Goal: Transaction & Acquisition: Purchase product/service

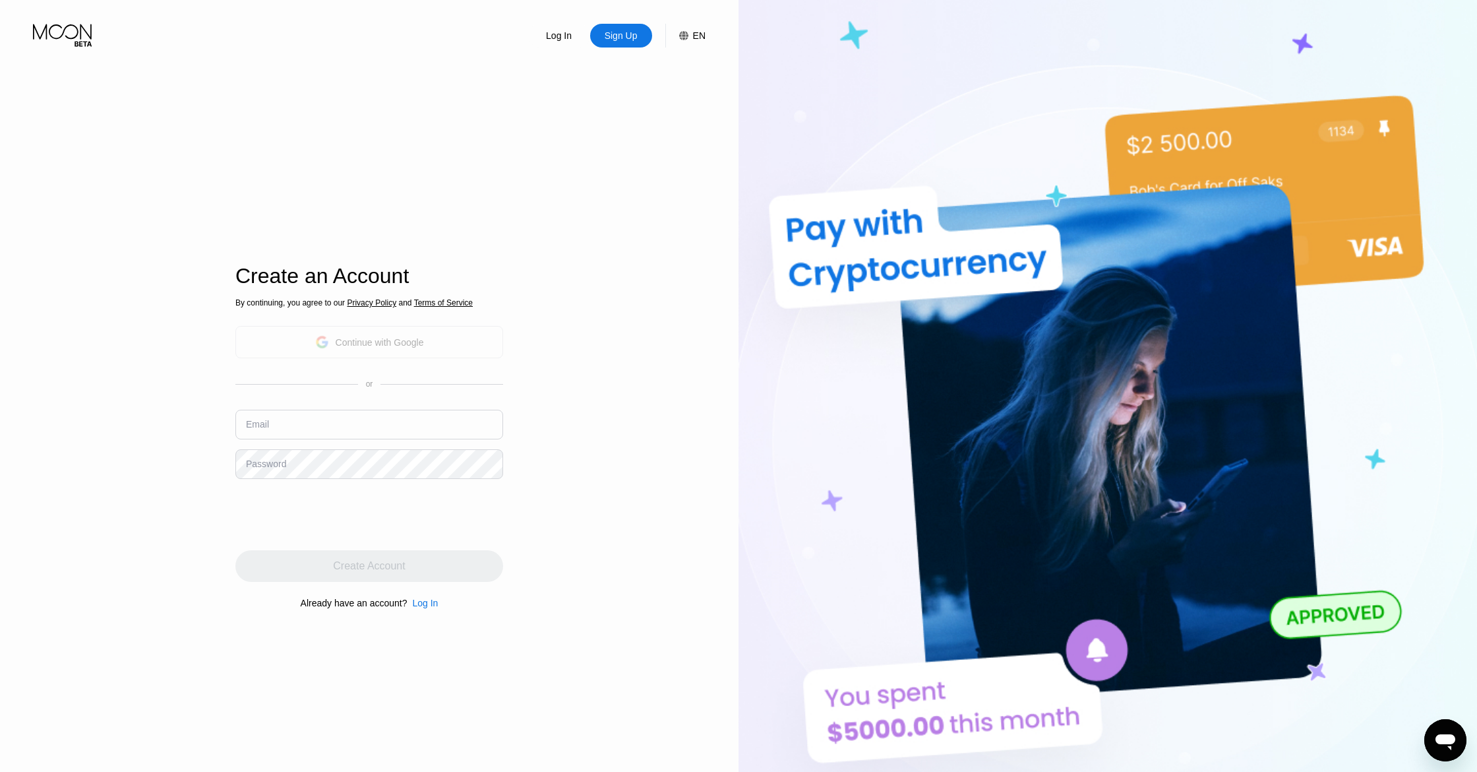
click at [375, 338] on div "Continue with Google" at bounding box center [380, 342] width 88 height 11
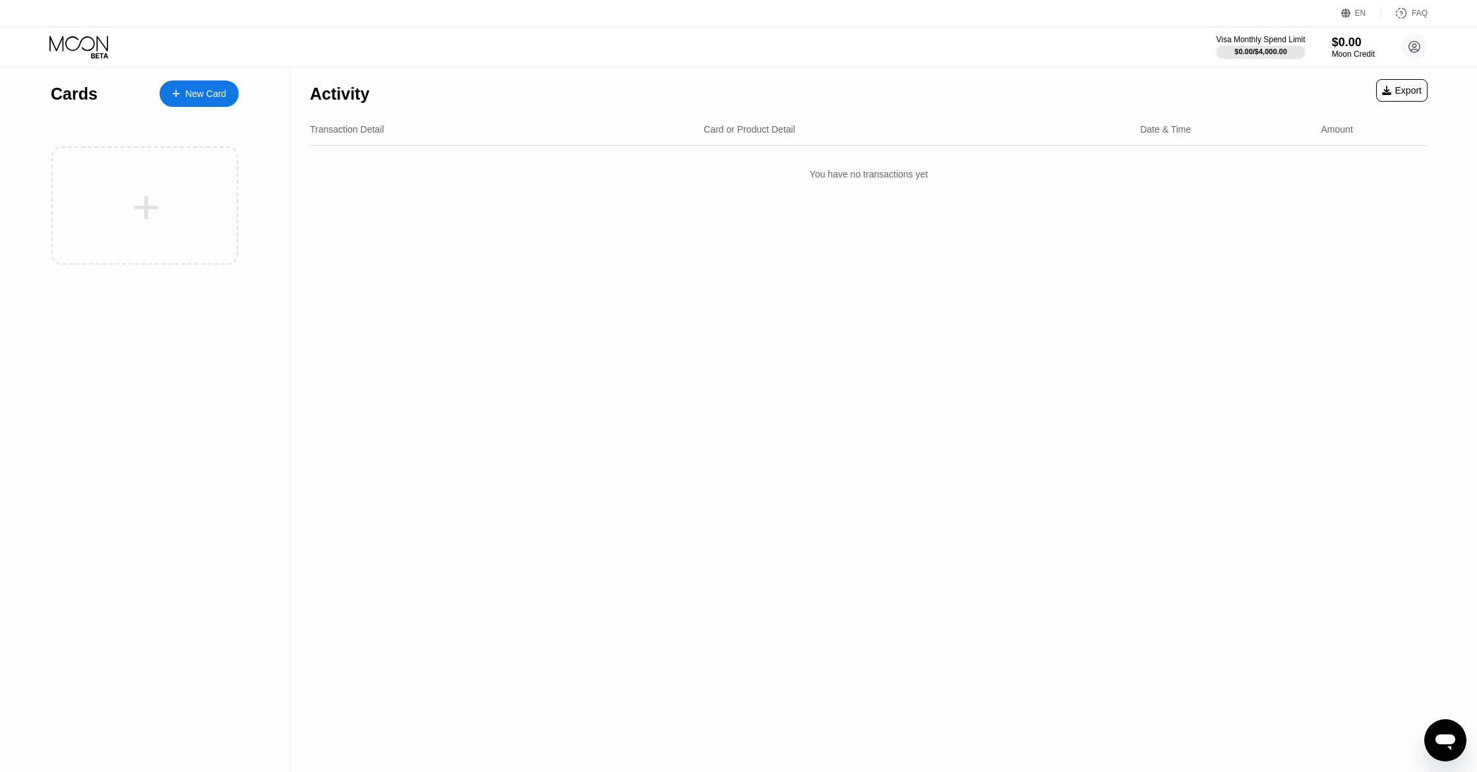
click at [191, 92] on div "New Card" at bounding box center [205, 93] width 41 height 11
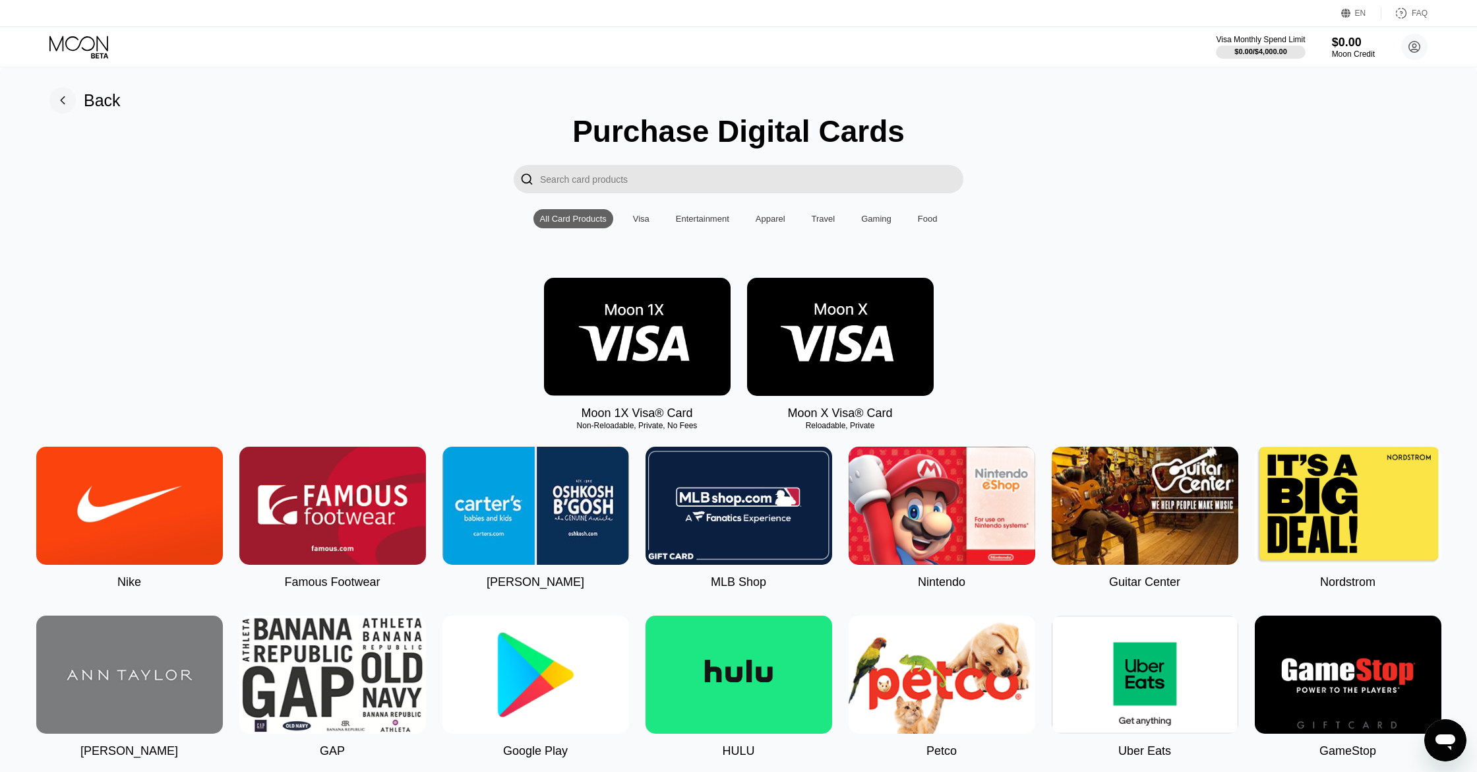
click at [864, 362] on img at bounding box center [840, 337] width 187 height 118
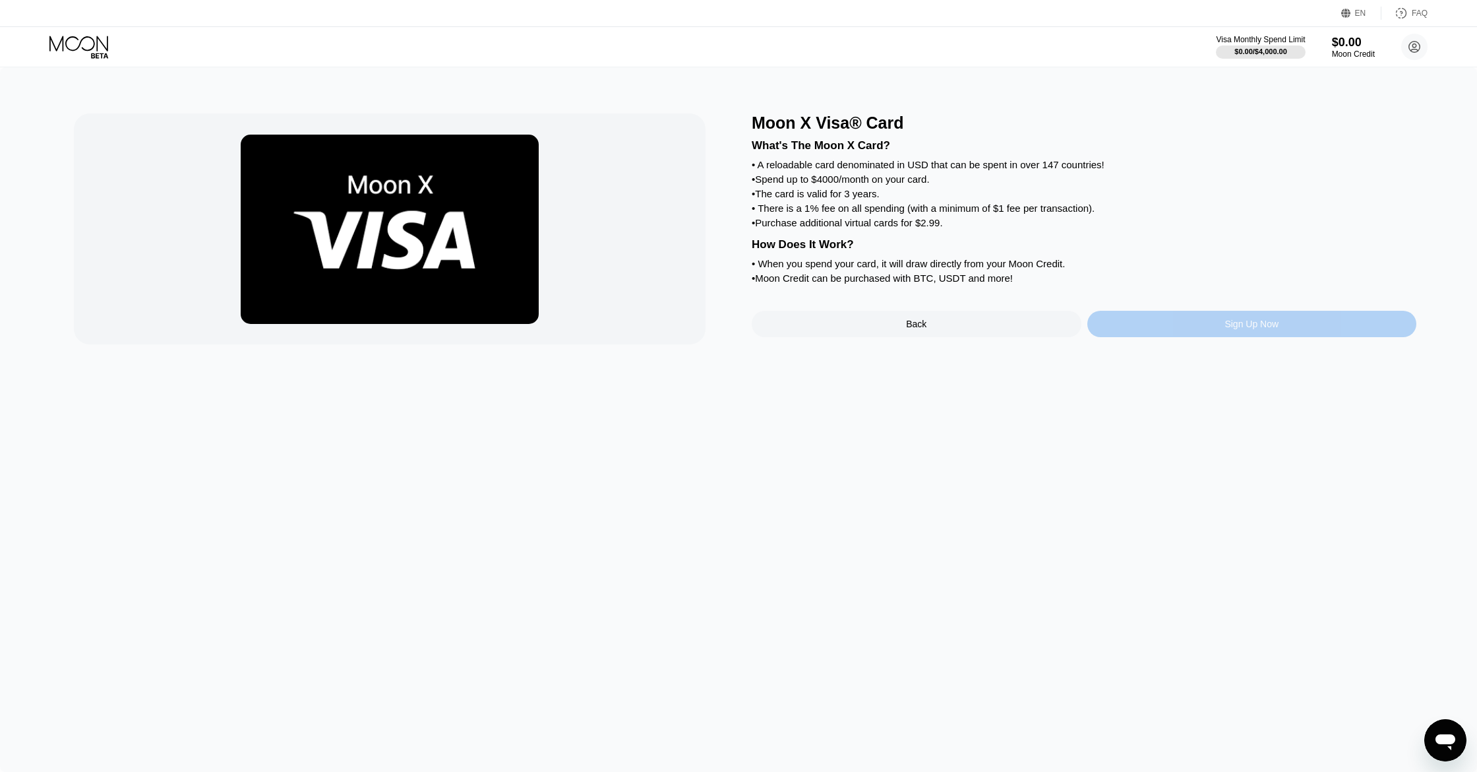
click at [1259, 329] on div "Sign Up Now" at bounding box center [1252, 324] width 54 height 11
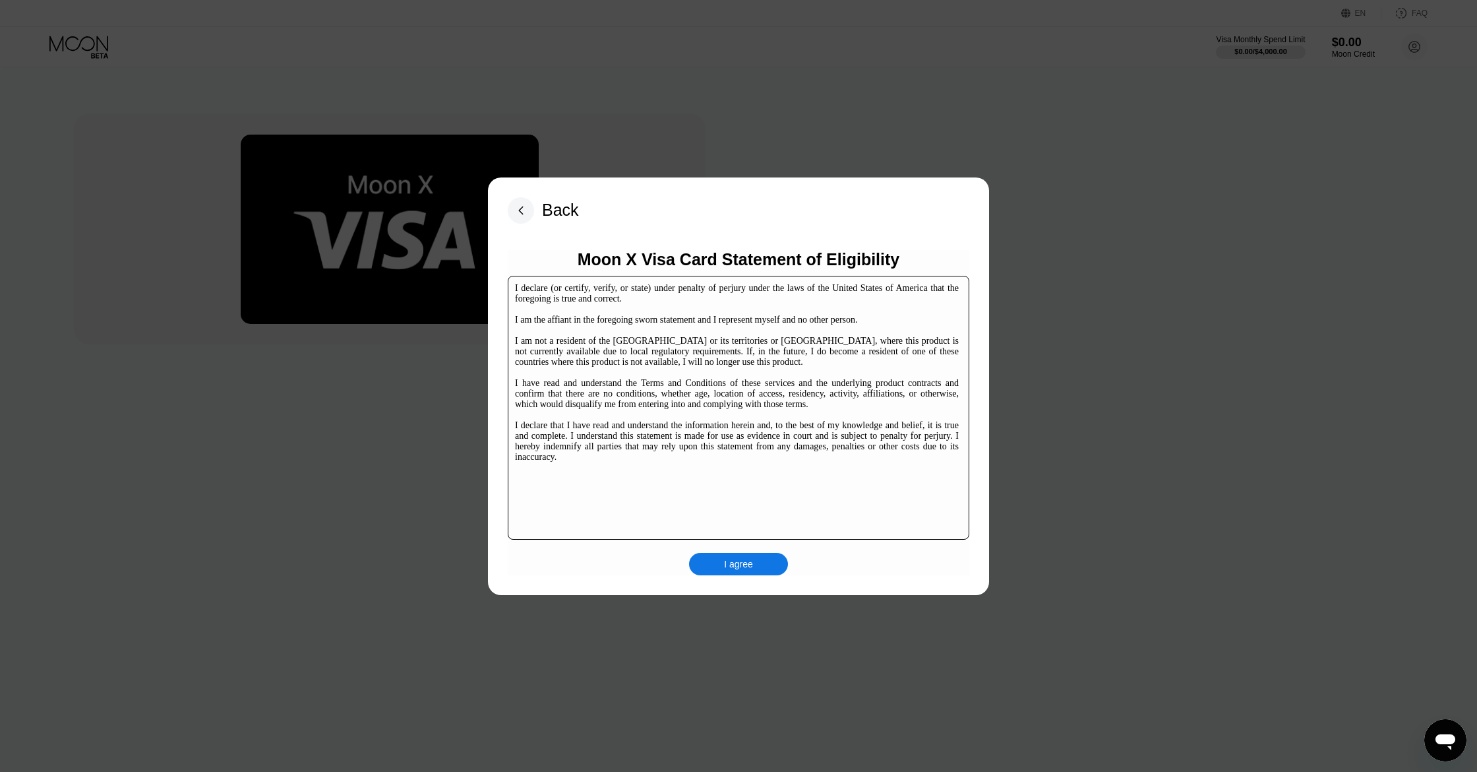
click at [728, 561] on div "I agree" at bounding box center [738, 564] width 29 height 12
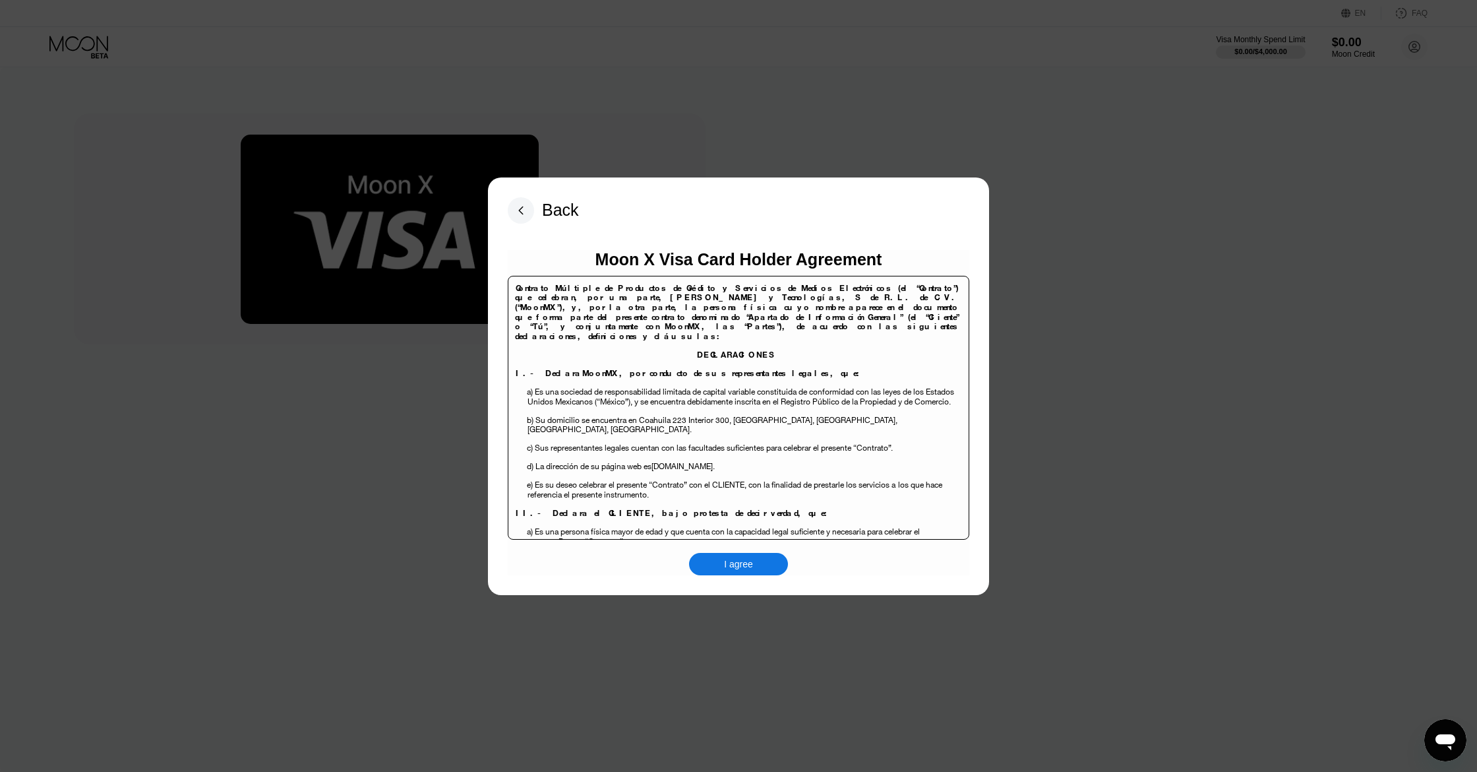
click at [753, 563] on div "I agree" at bounding box center [738, 564] width 29 height 12
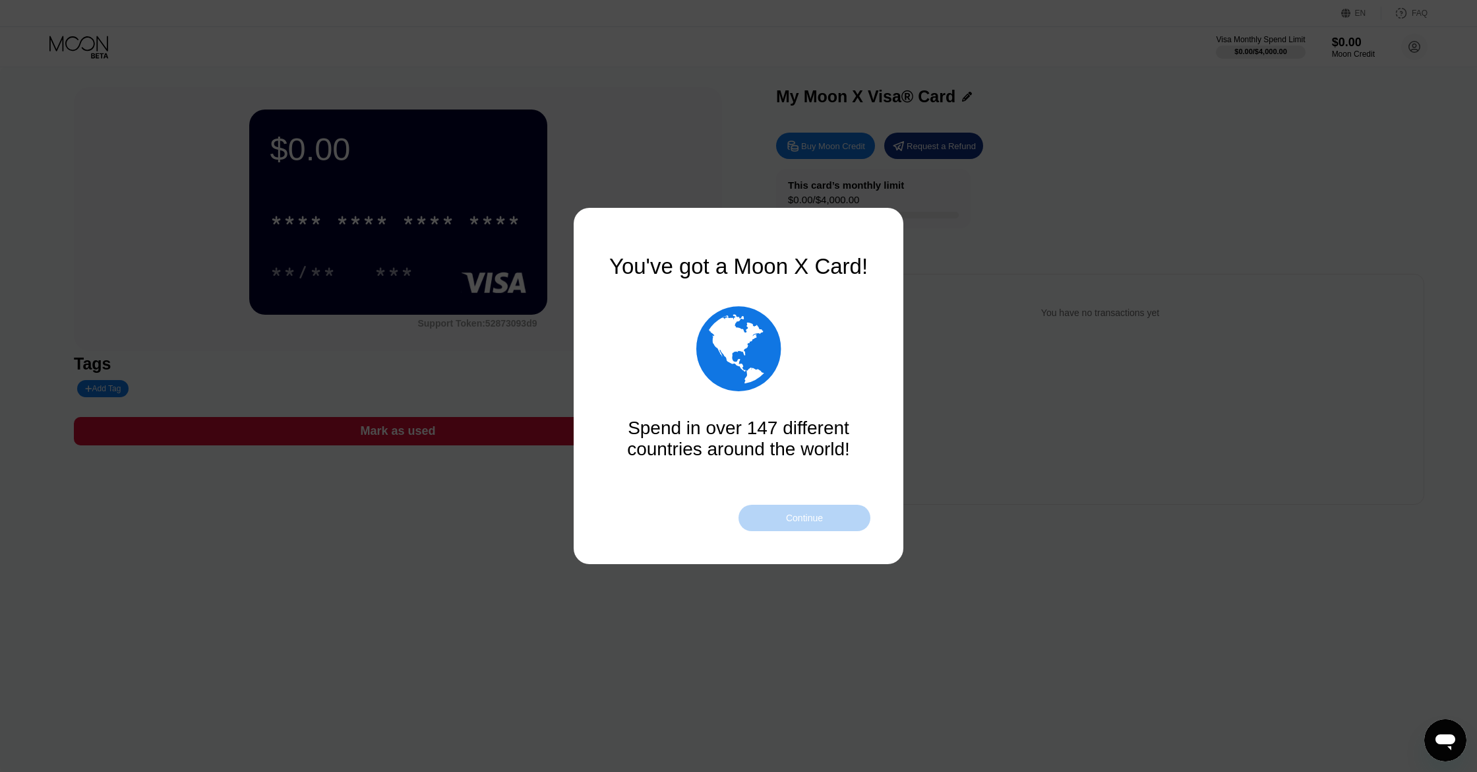
click at [816, 520] on div "Continue" at bounding box center [804, 517] width 37 height 11
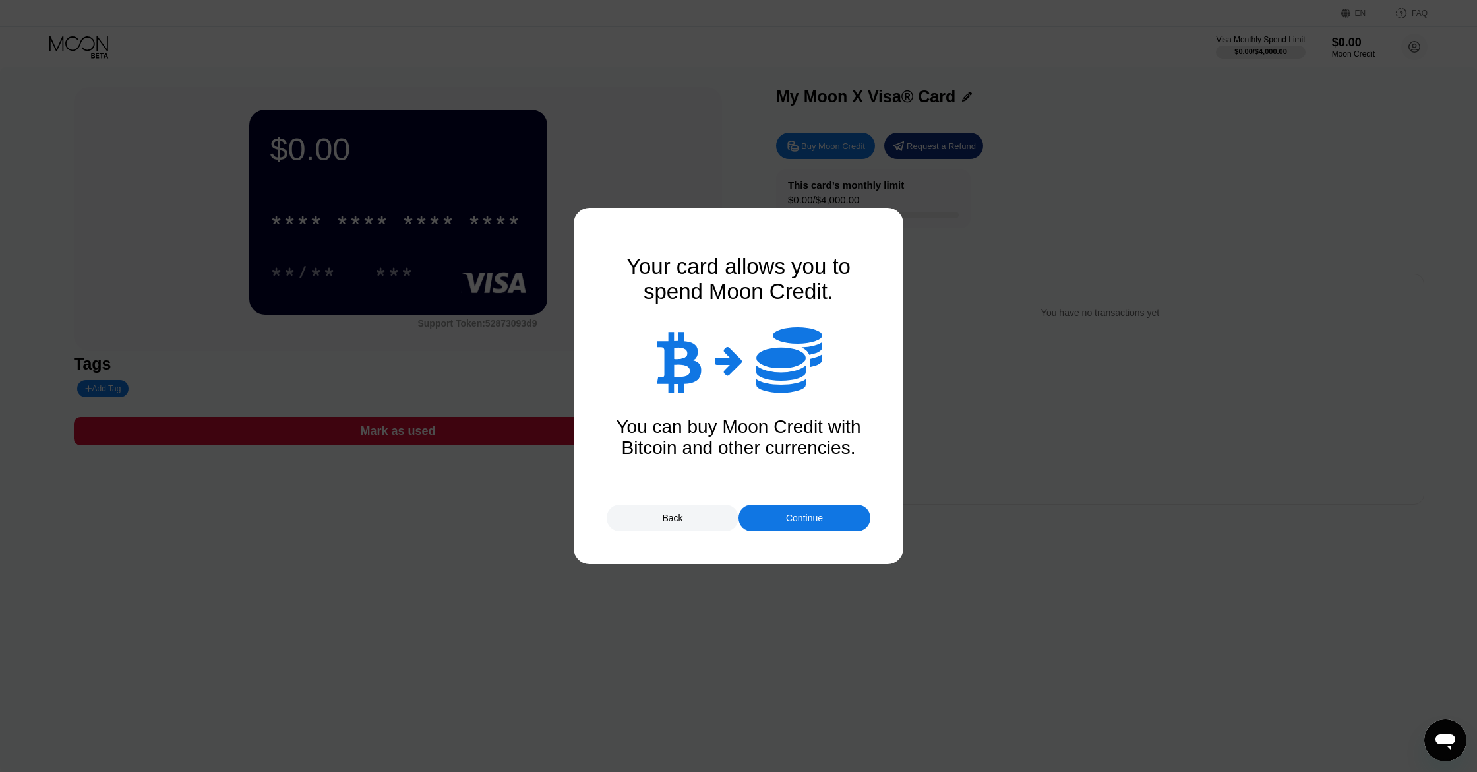
click at [816, 520] on div "Continue" at bounding box center [804, 517] width 37 height 11
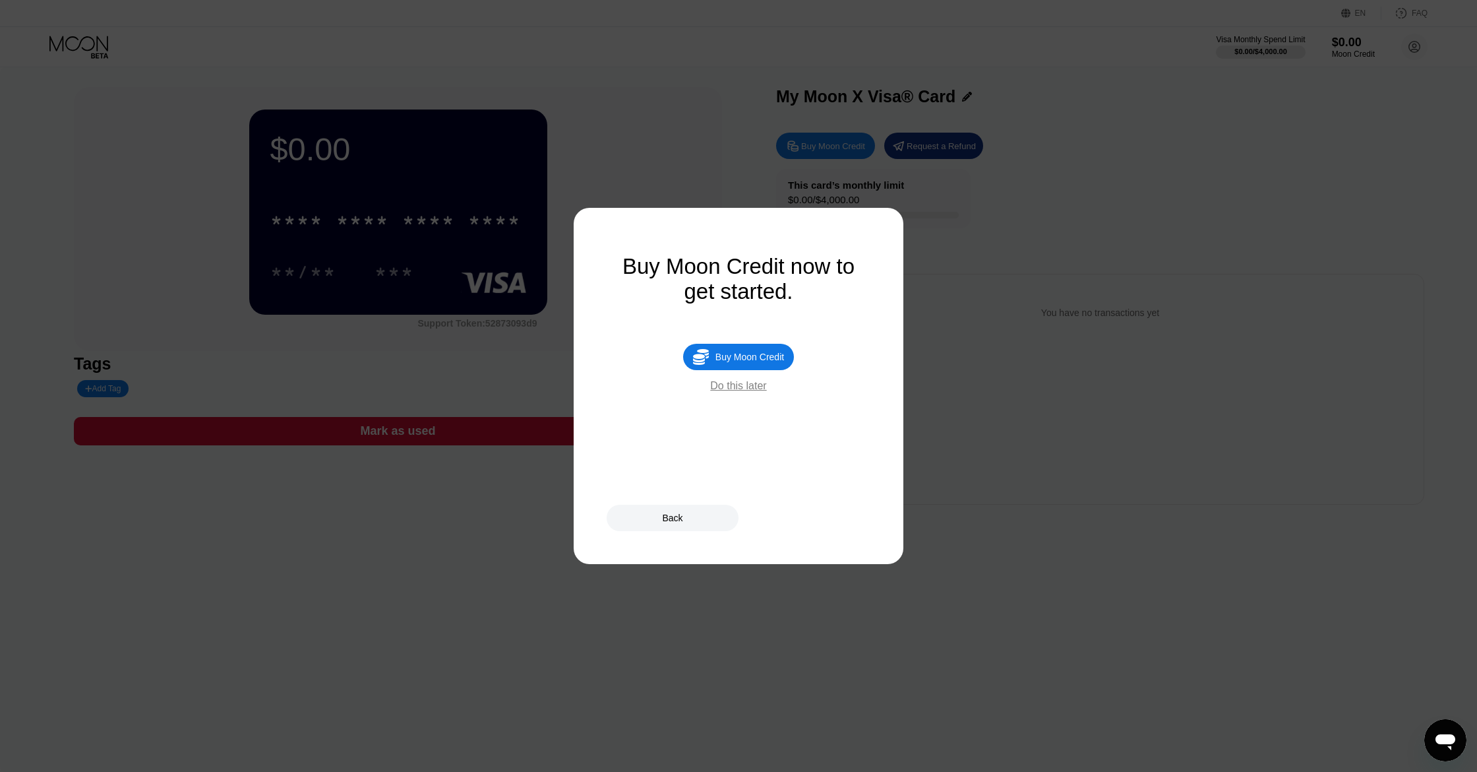
click at [744, 360] on div "Buy Moon Credit" at bounding box center [750, 357] width 69 height 11
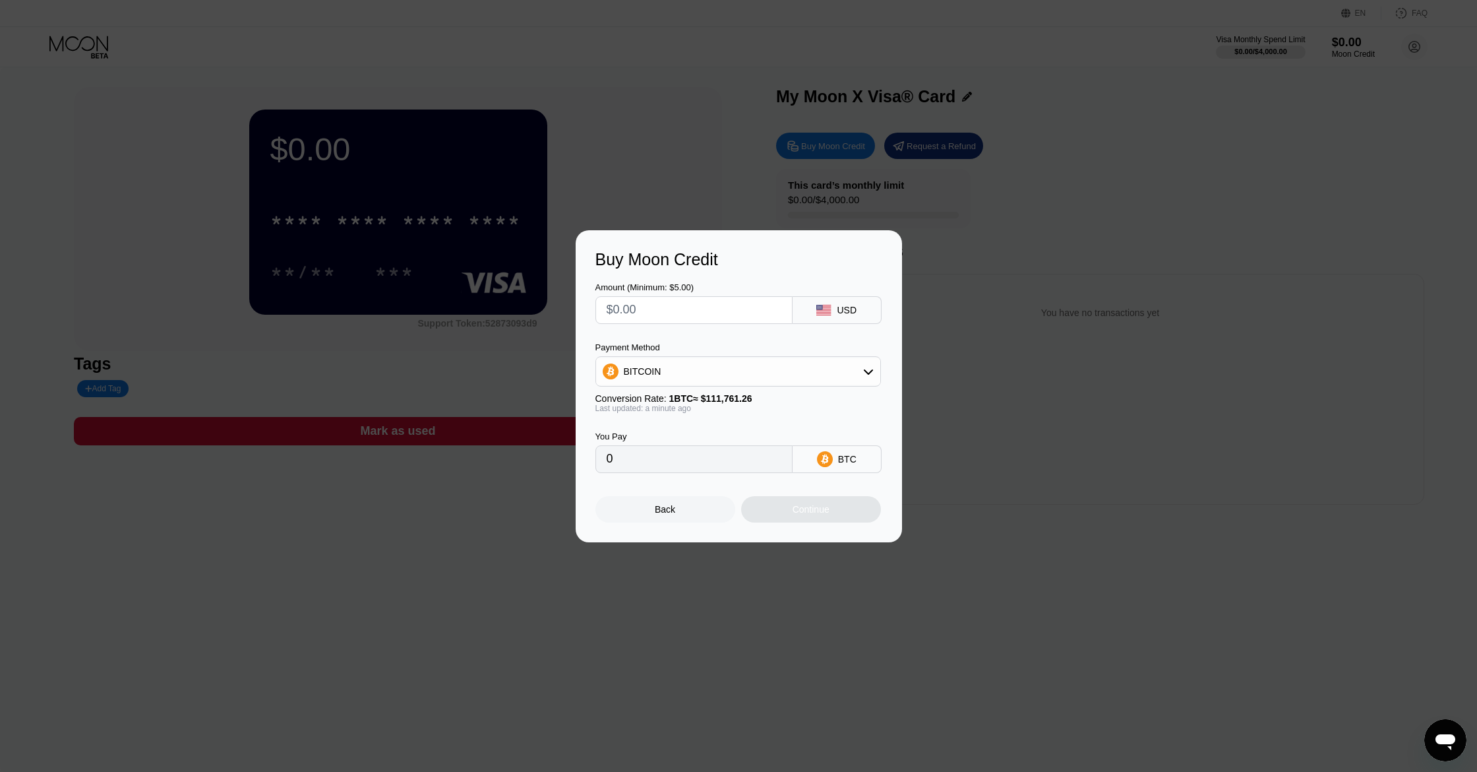
click at [839, 362] on div "BITCOIN" at bounding box center [738, 371] width 284 height 26
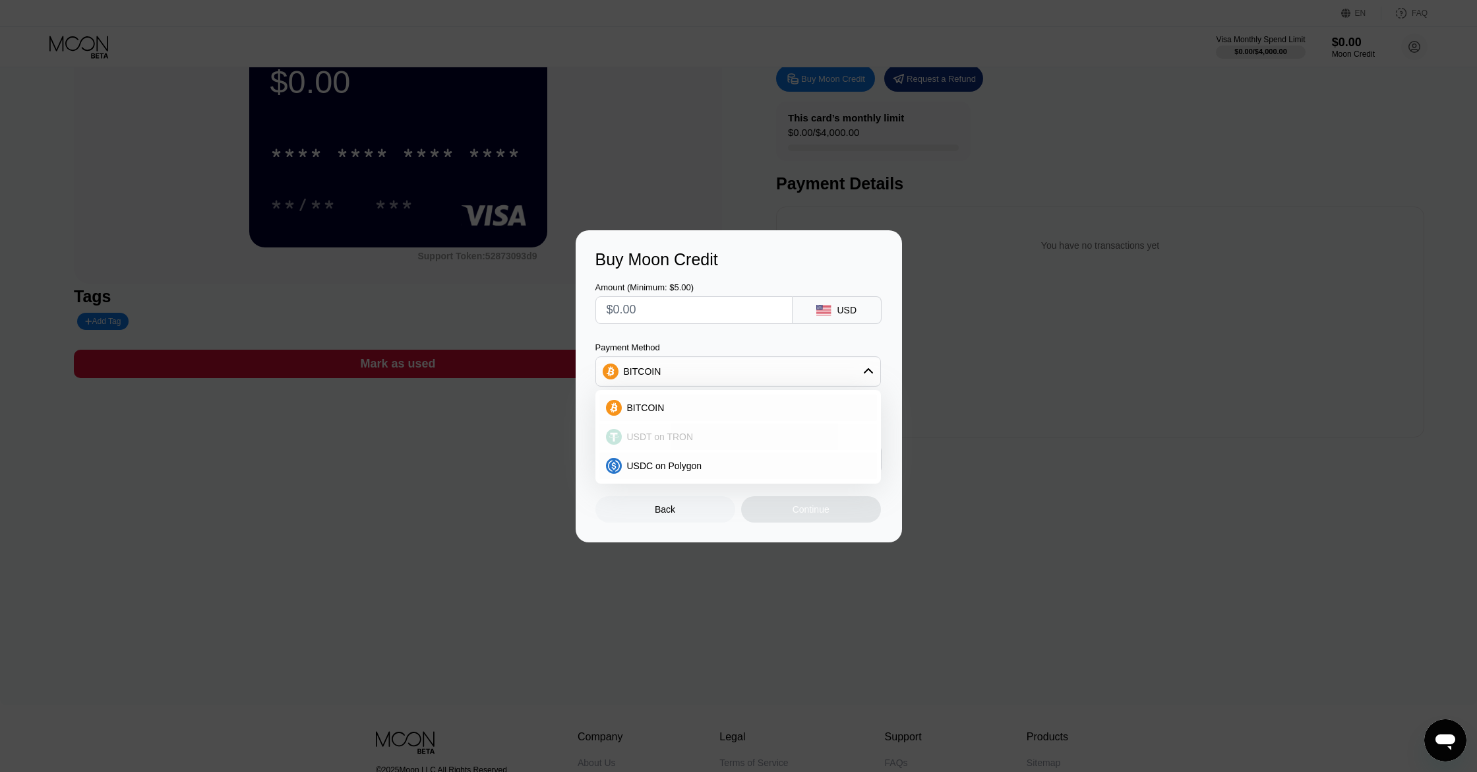
click at [668, 436] on span "USDT on TRON" at bounding box center [660, 436] width 67 height 11
type input "0.00"
click at [703, 304] on input "text" at bounding box center [694, 310] width 175 height 26
type input "$5"
type input "5.05"
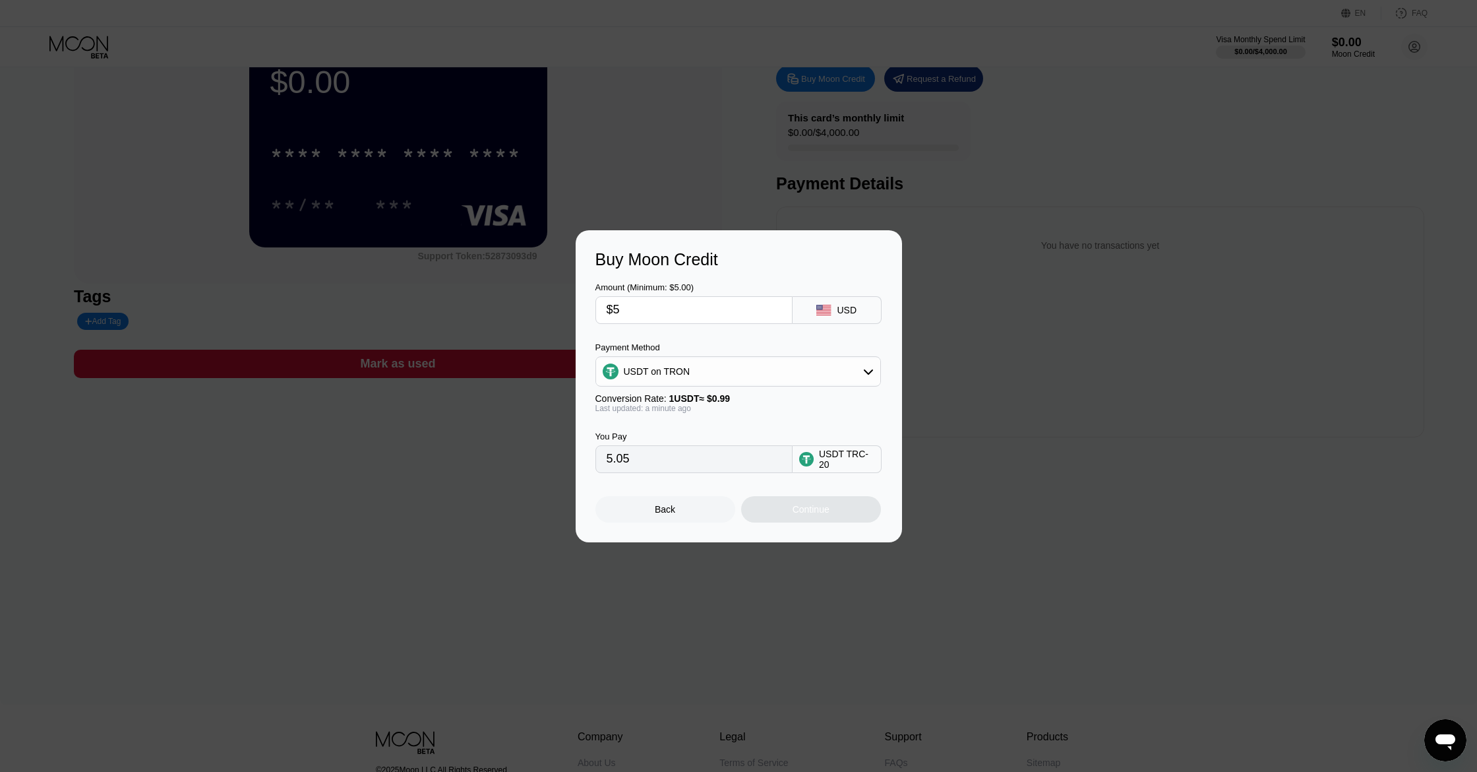
type input "$50"
type input "50.51"
click at [807, 505] on div "Continue" at bounding box center [811, 509] width 37 height 11
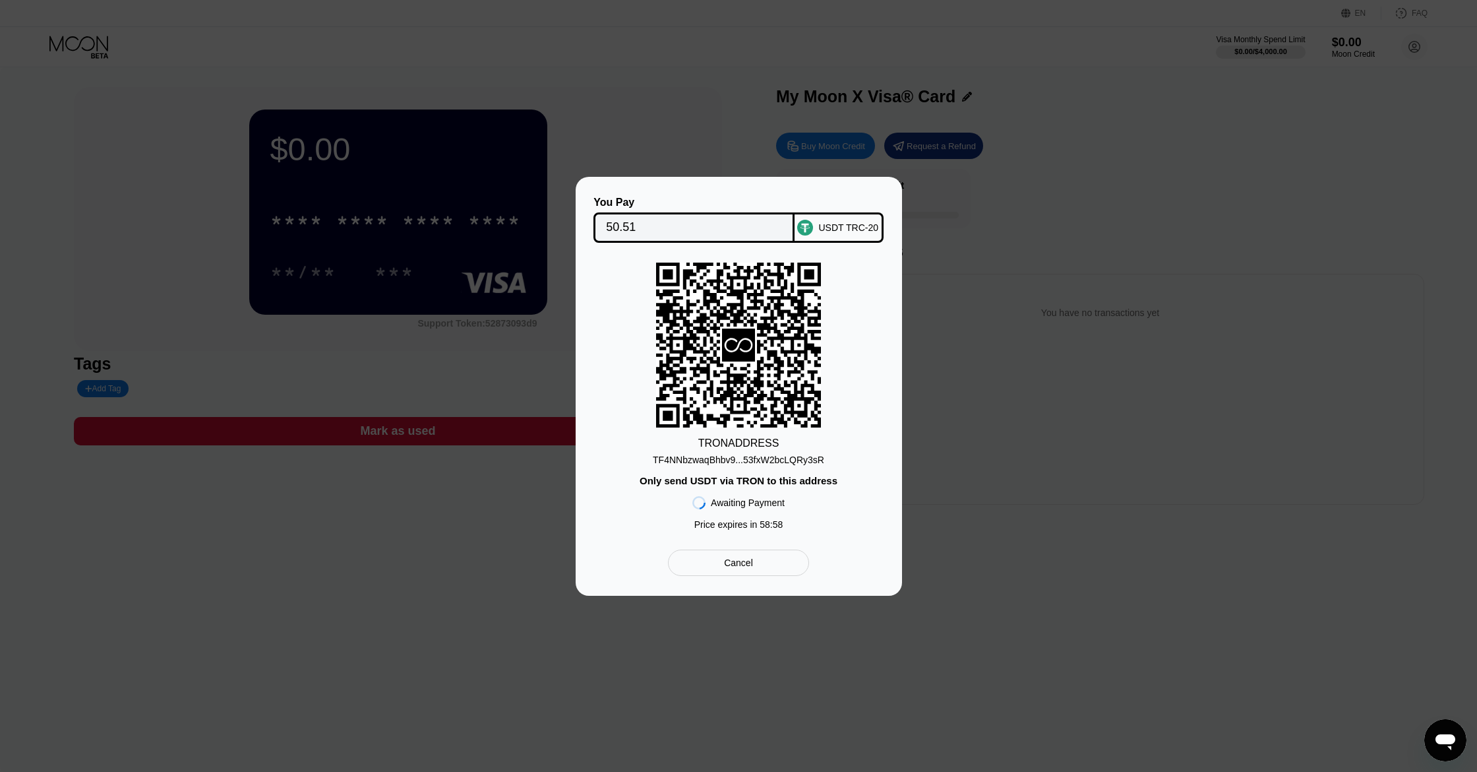
scroll to position [0, 0]
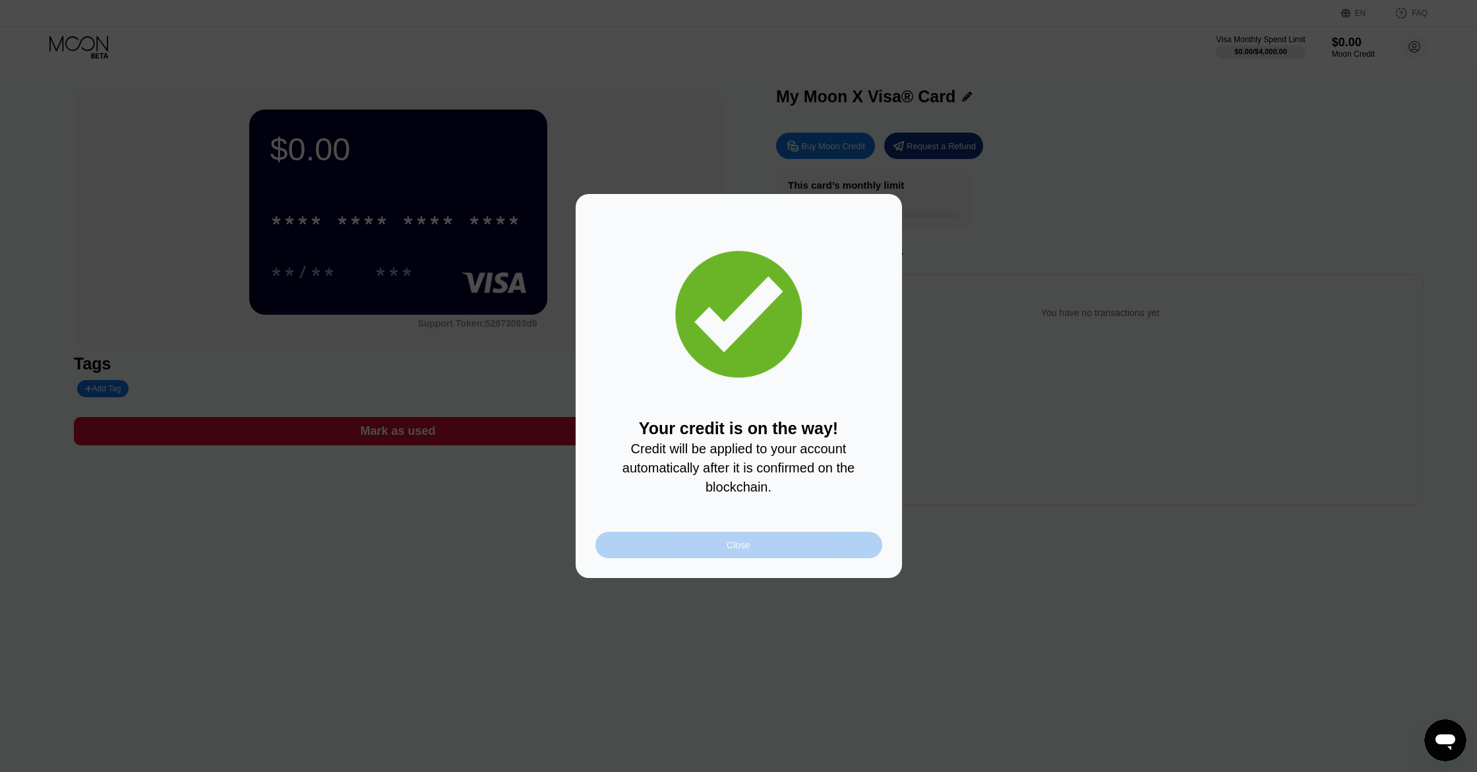
click at [724, 544] on div "Close" at bounding box center [739, 545] width 287 height 26
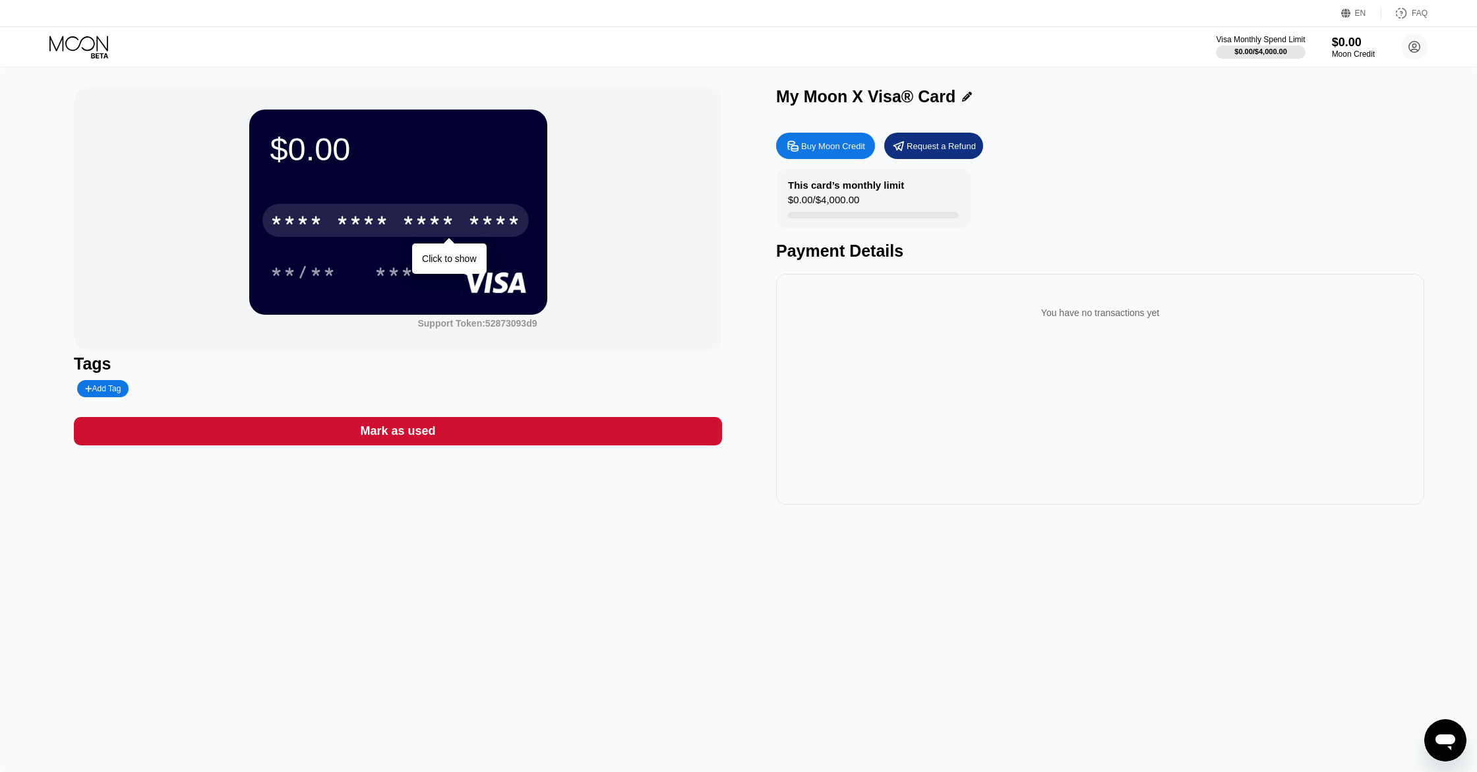
click at [365, 220] on div "* * * *" at bounding box center [362, 222] width 53 height 21
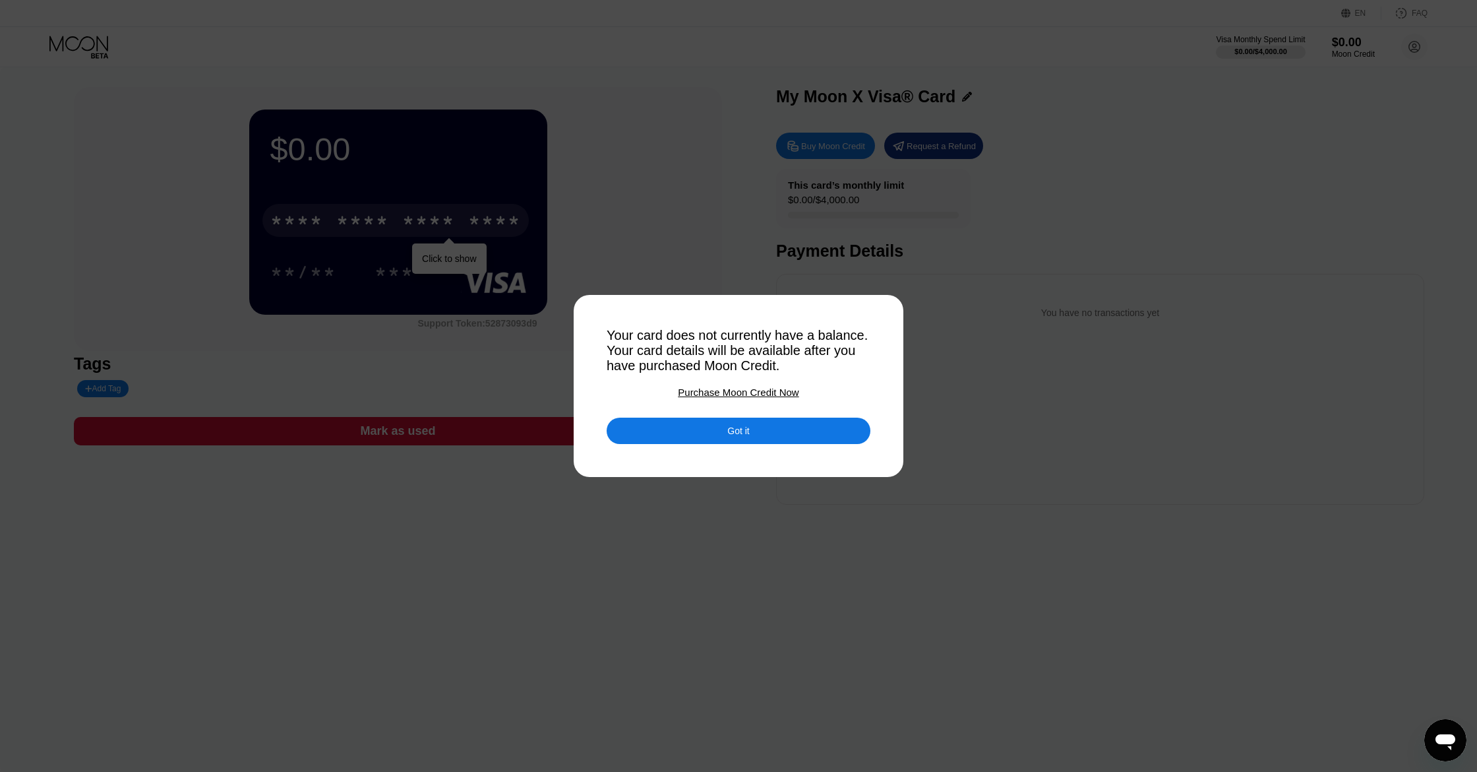
click at [735, 428] on div "Got it" at bounding box center [739, 431] width 22 height 12
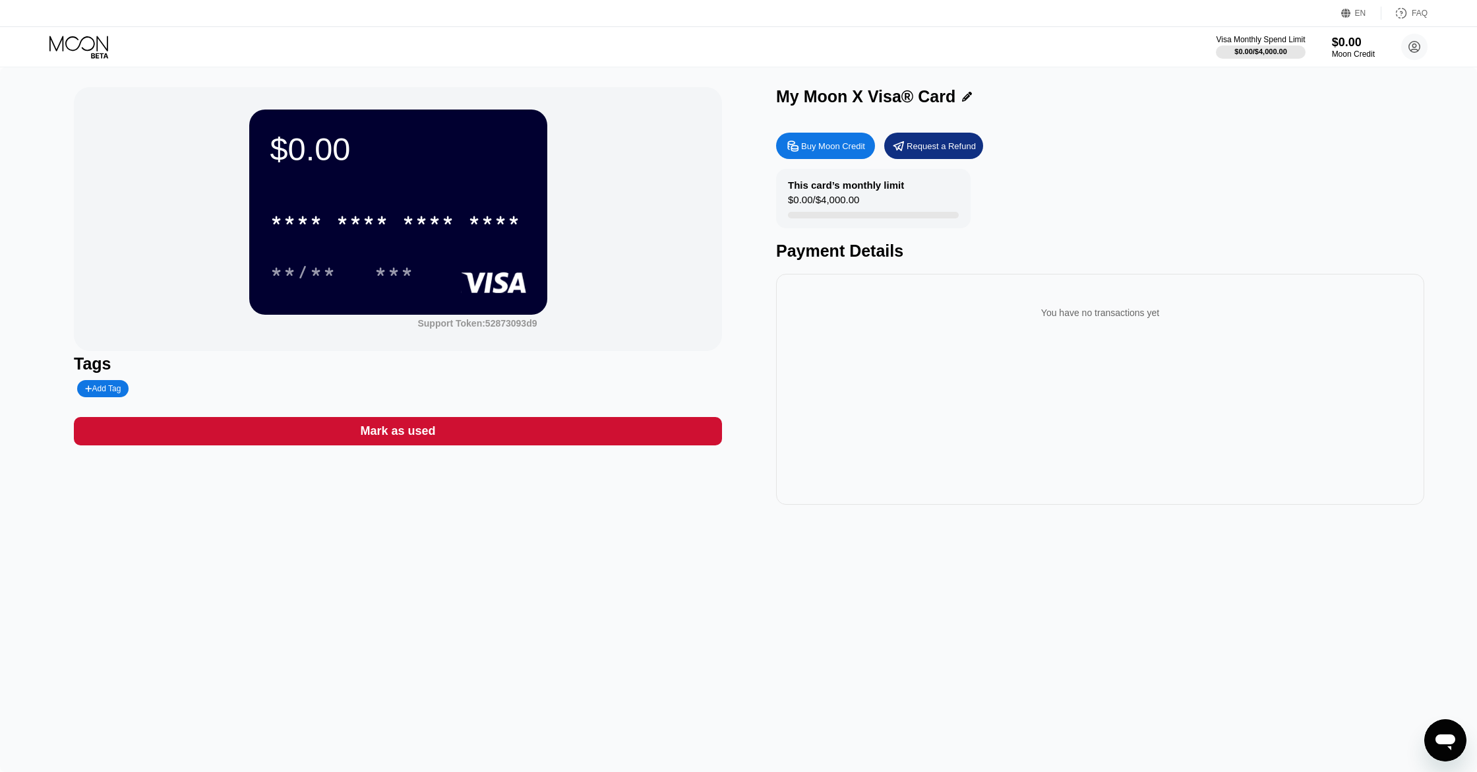
click at [91, 379] on div "Tags Add Tag" at bounding box center [398, 375] width 648 height 43
click at [418, 228] on div "* * * *" at bounding box center [428, 222] width 53 height 21
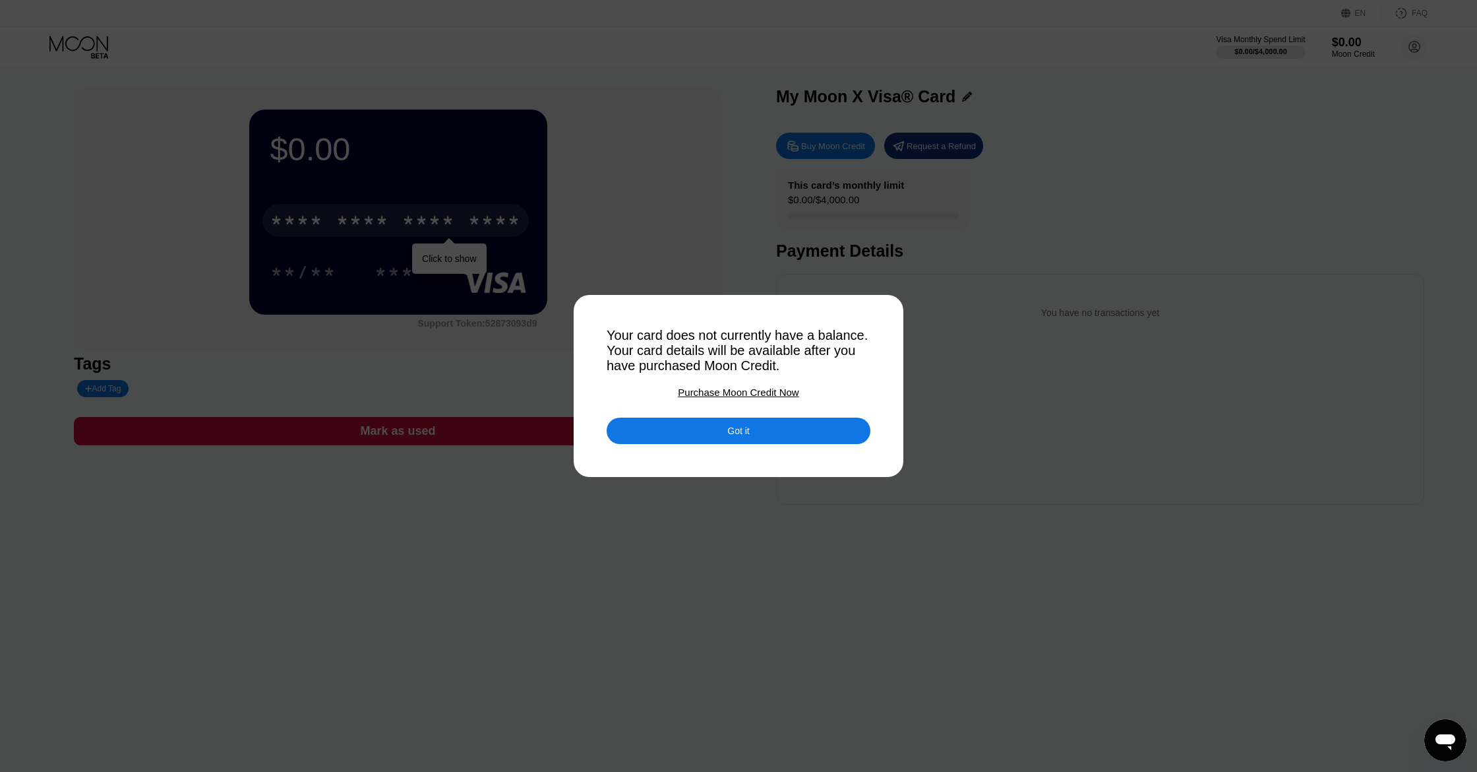
click at [780, 432] on div "Got it" at bounding box center [739, 431] width 264 height 26
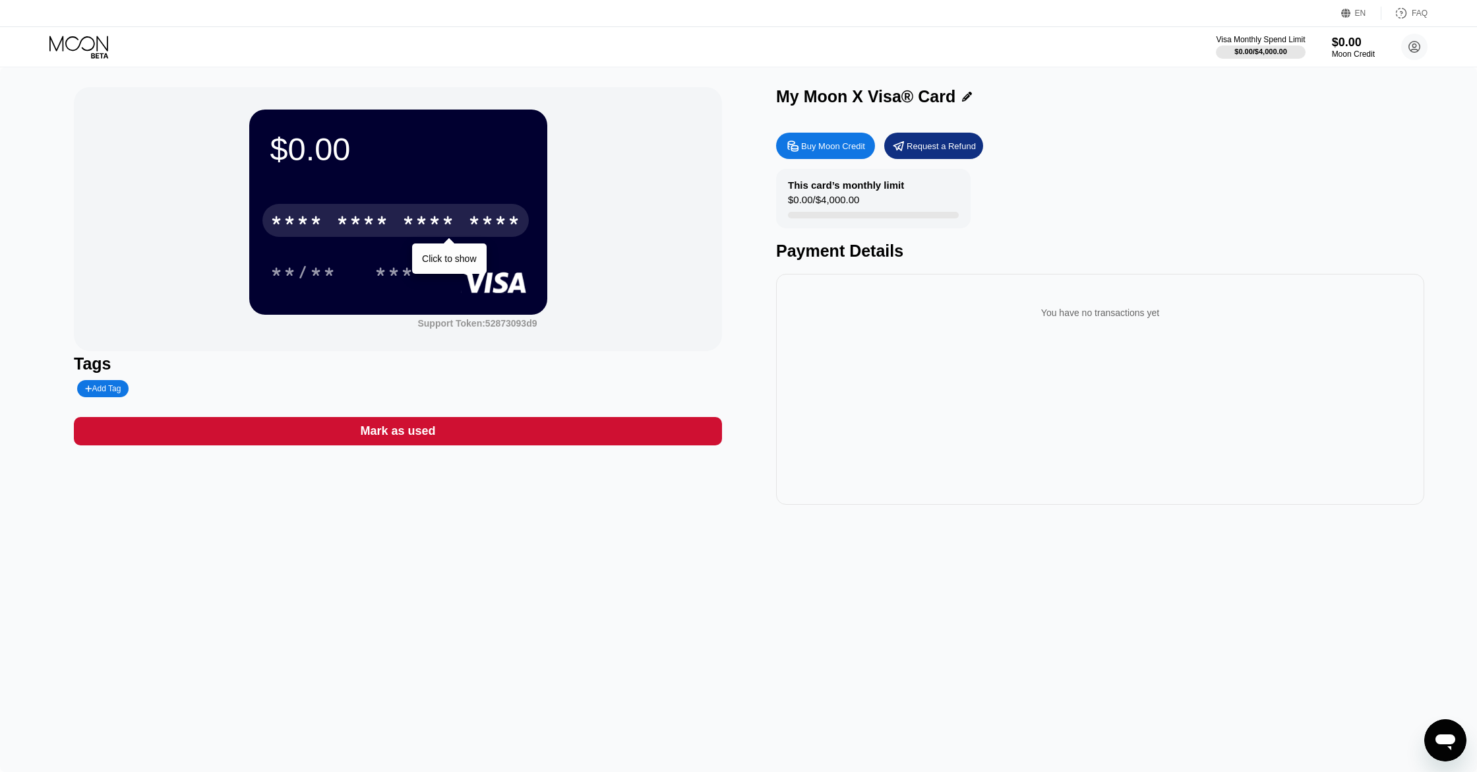
drag, startPoint x: 837, startPoint y: 232, endPoint x: 847, endPoint y: 233, distance: 9.9
click at [837, 232] on div "This card’s monthly limit $0.00 / $4,000.00 Payment Details" at bounding box center [1100, 215] width 648 height 92
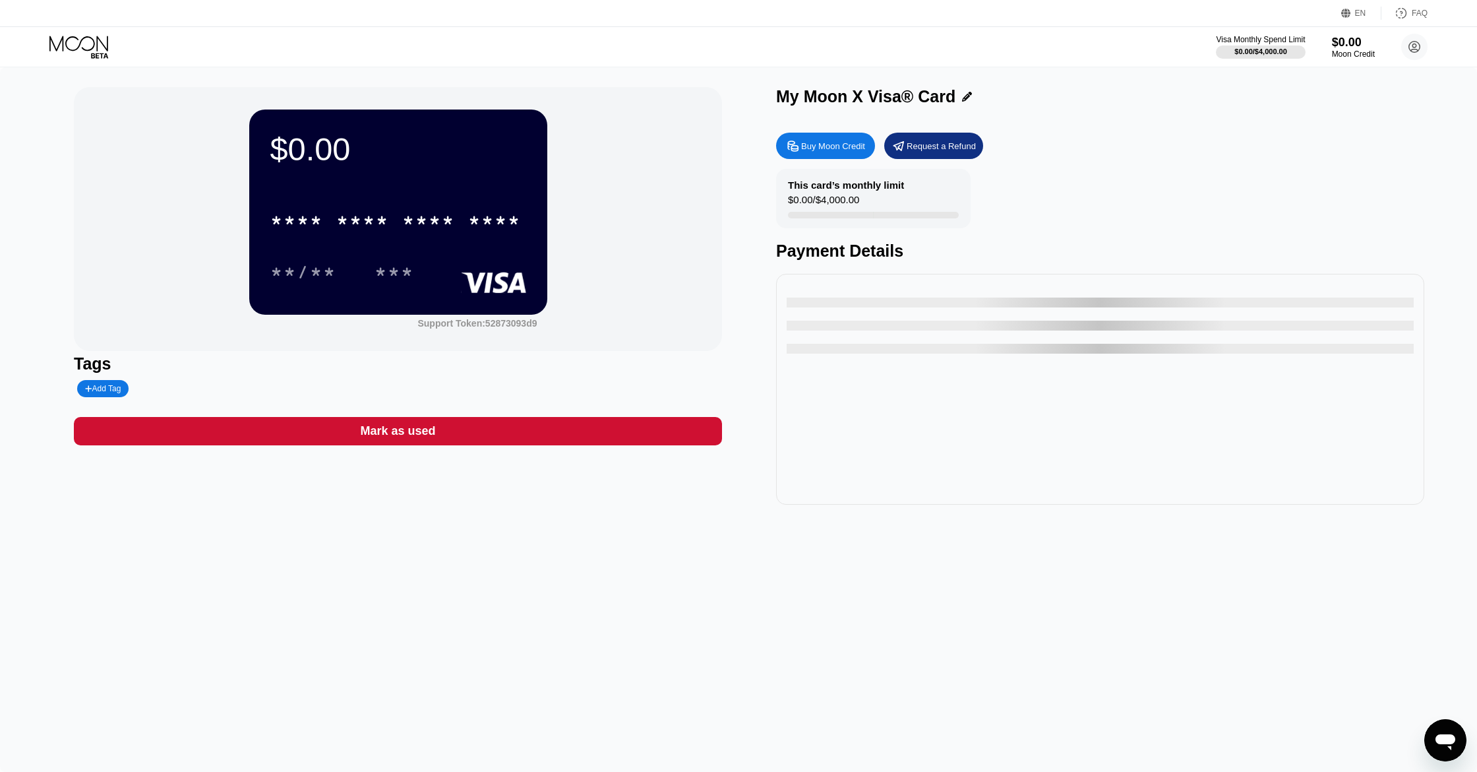
type input "0"
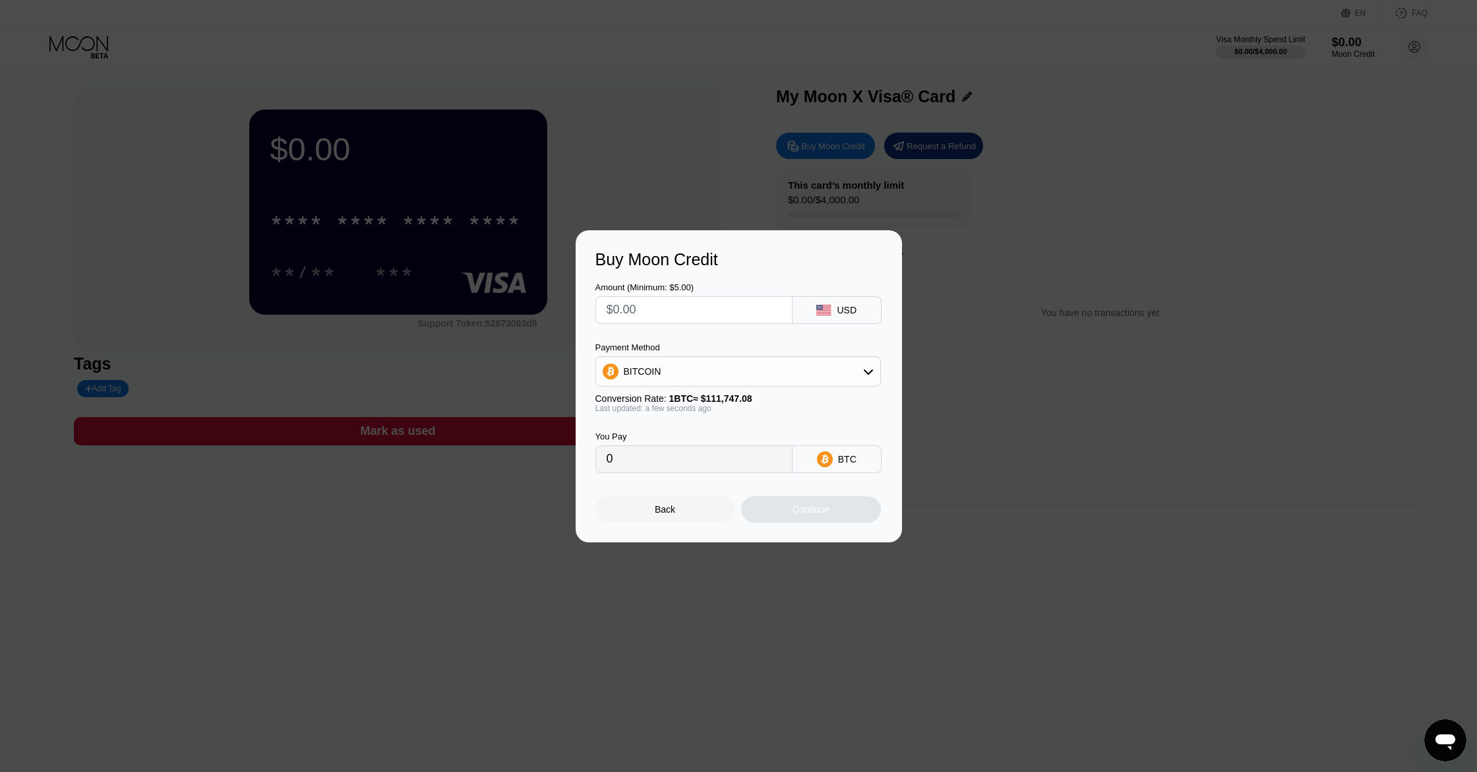
click at [886, 202] on div at bounding box center [738, 386] width 1477 height 772
click at [1258, 173] on div at bounding box center [738, 386] width 1477 height 772
click at [651, 511] on div "Back" at bounding box center [666, 509] width 140 height 26
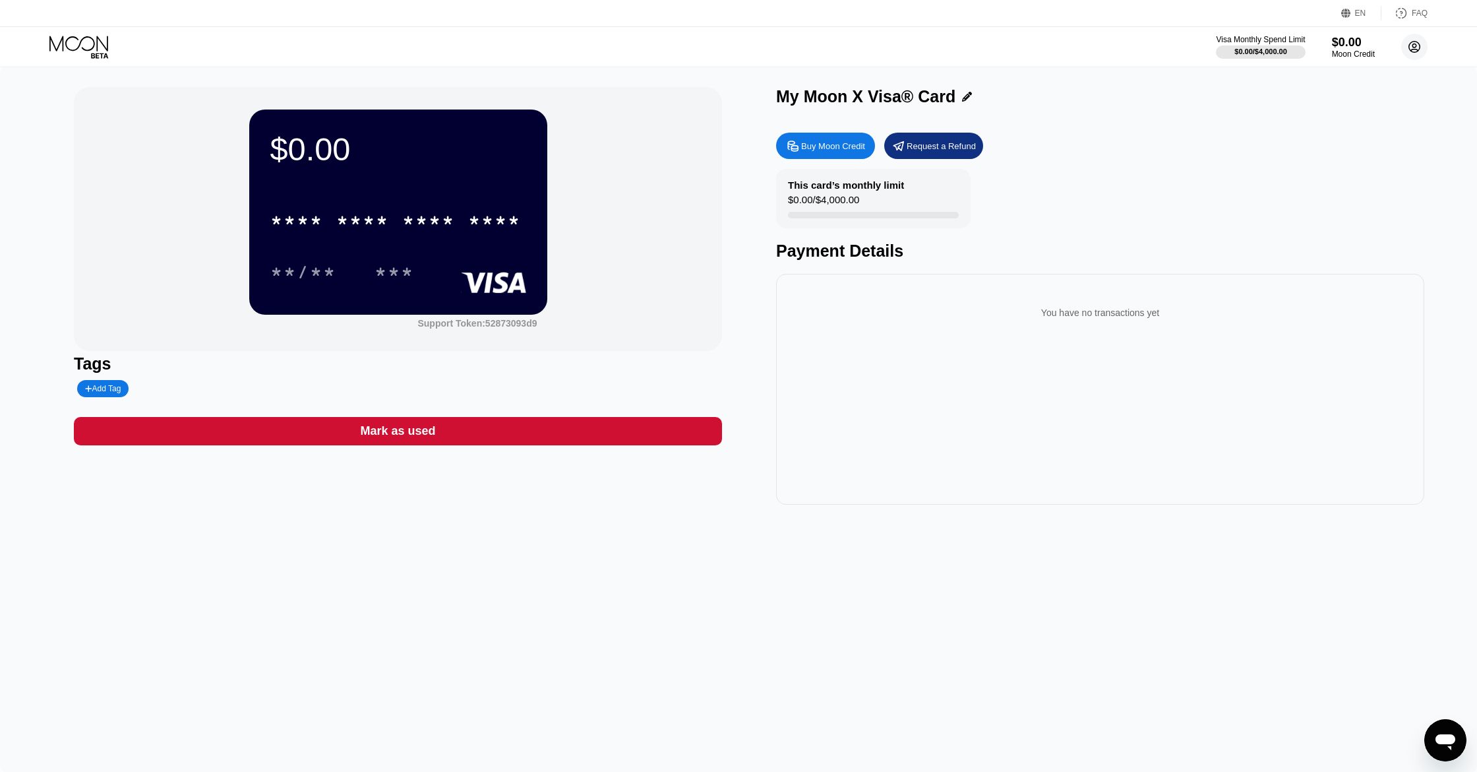
click at [1417, 50] on icon at bounding box center [1414, 47] width 7 height 7
click at [1320, 160] on div "Settings" at bounding box center [1332, 165] width 34 height 11
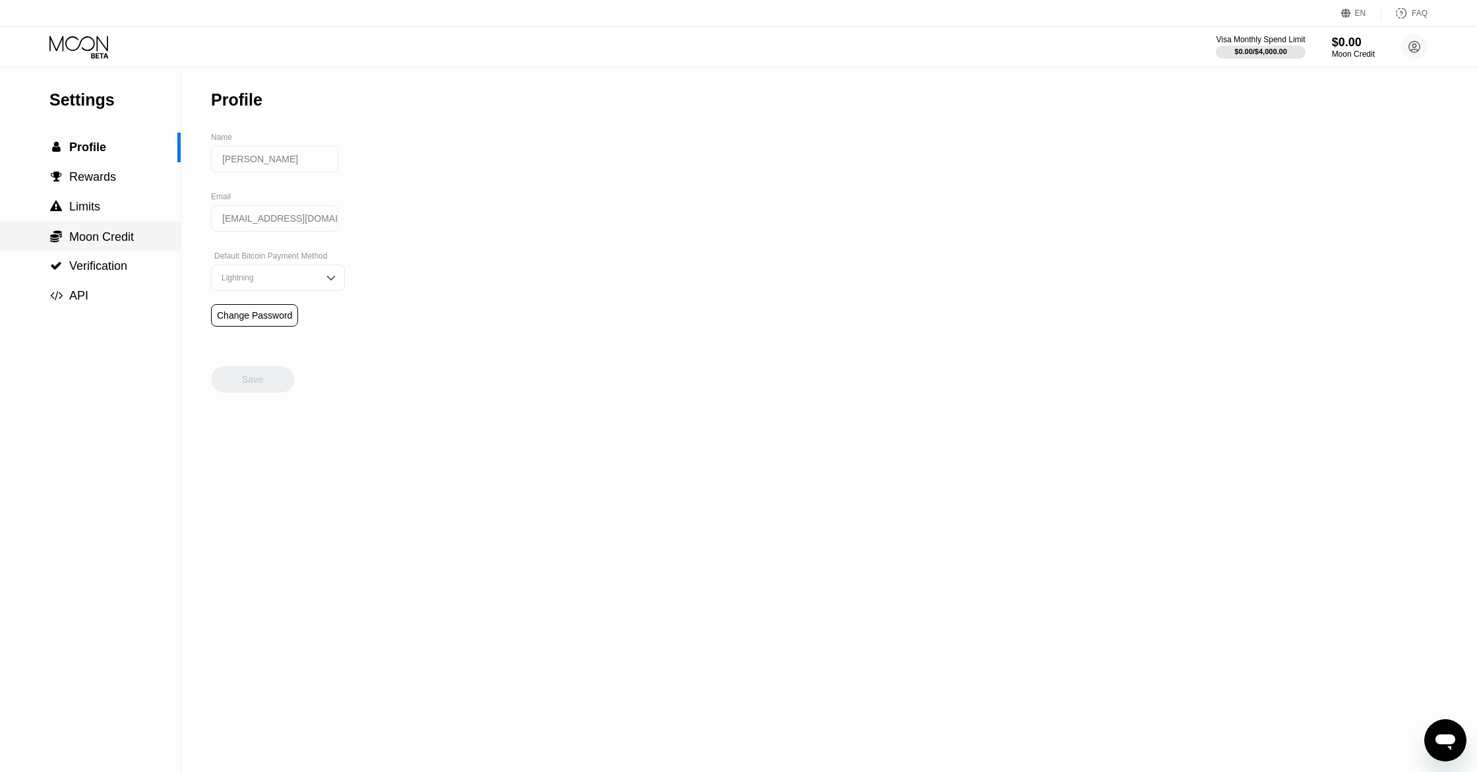
click at [105, 235] on span "Moon Credit" at bounding box center [101, 236] width 65 height 13
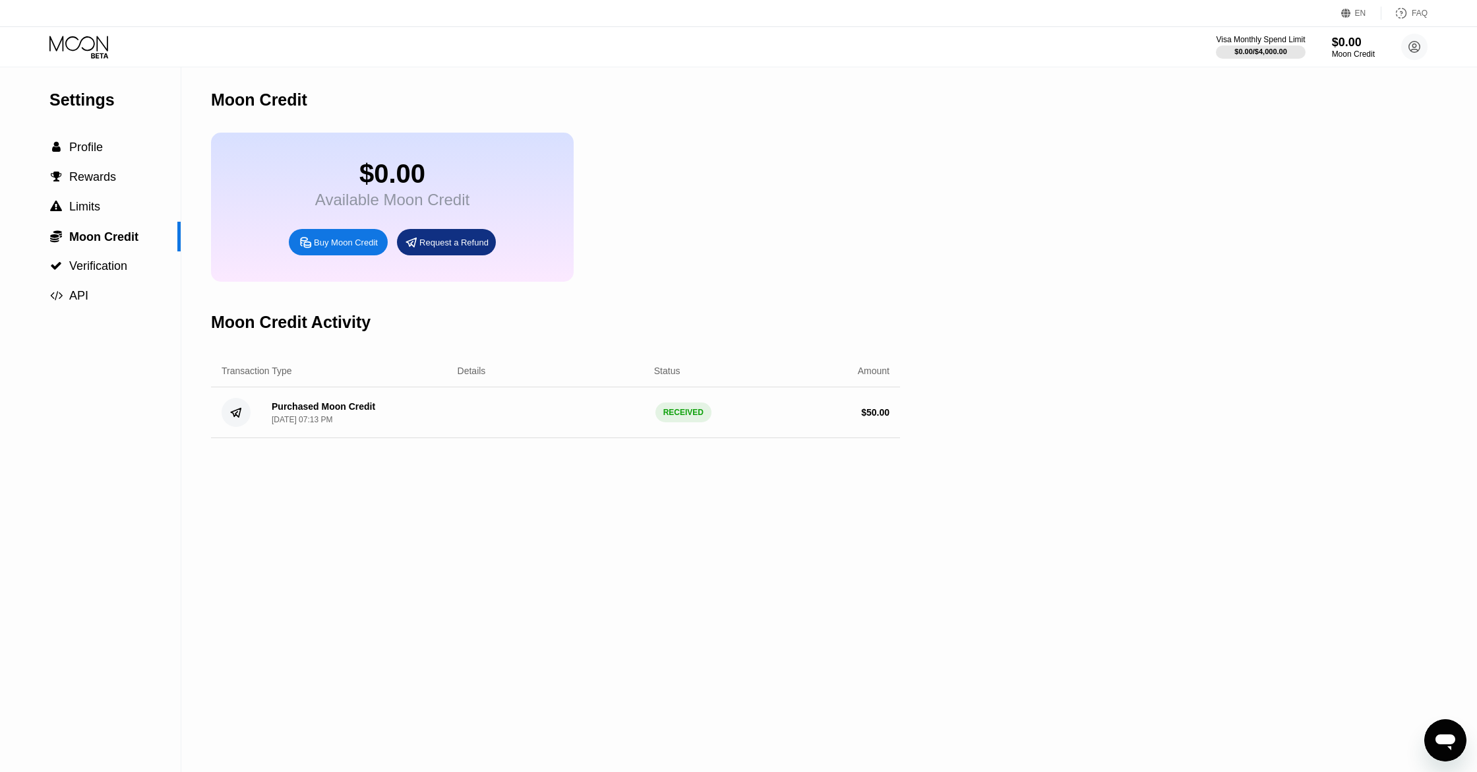
click at [437, 404] on div "Purchased Moon Credit [DATE] 07:13 PM" at bounding box center [354, 412] width 187 height 23
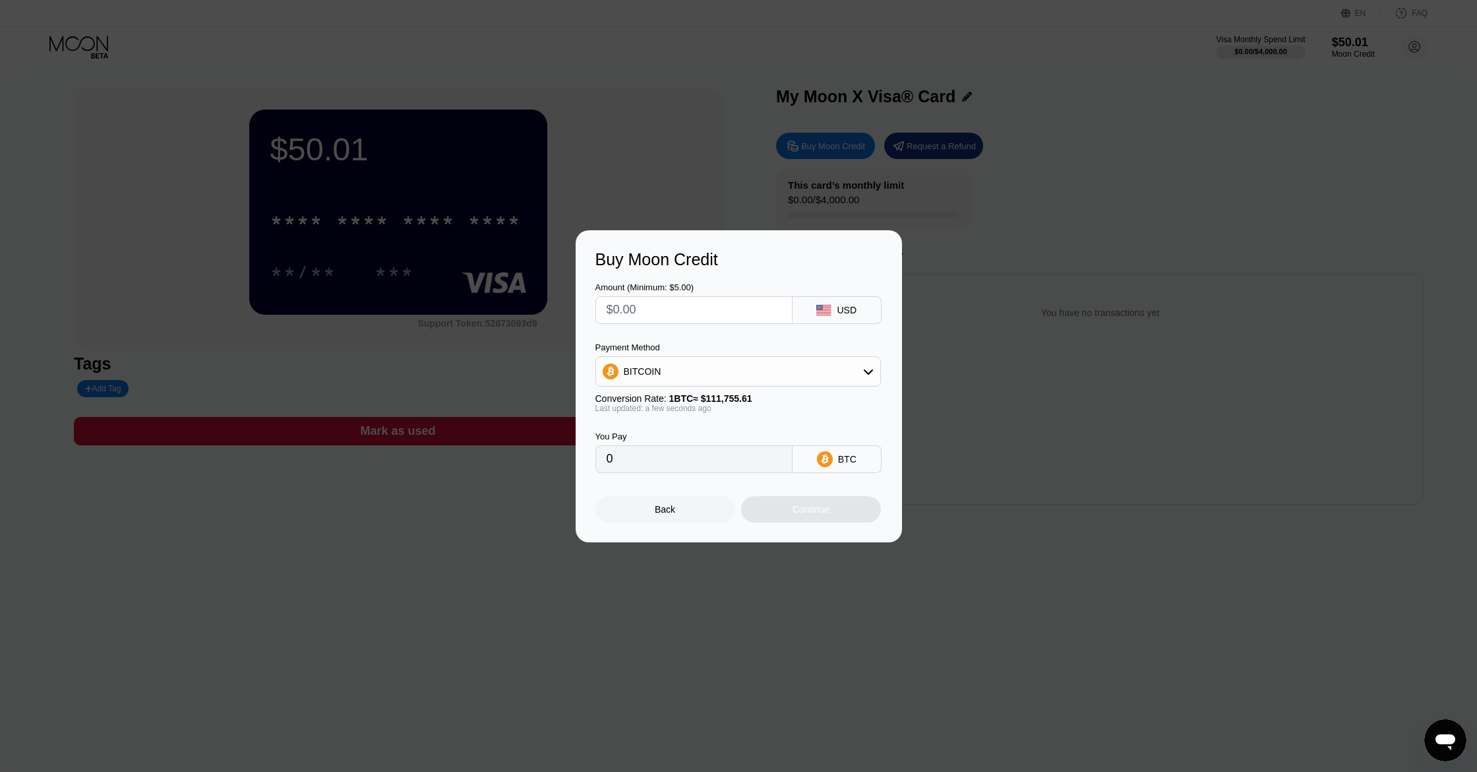
click at [1086, 224] on div at bounding box center [738, 386] width 1477 height 772
click at [724, 214] on div at bounding box center [738, 386] width 1477 height 772
click at [673, 506] on div "Back" at bounding box center [665, 509] width 20 height 11
click at [655, 507] on div "Back" at bounding box center [665, 509] width 20 height 11
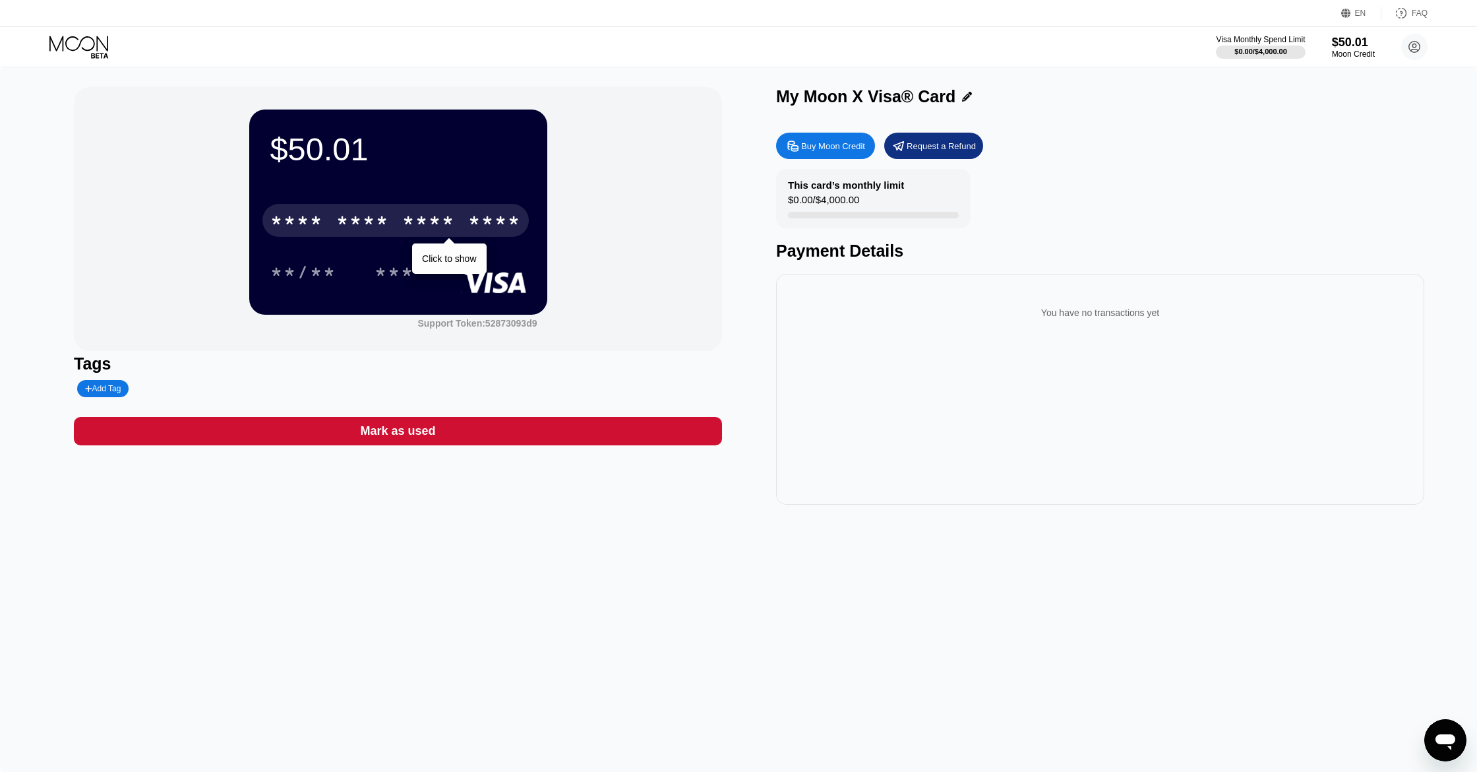
click at [398, 215] on div "* * * * * * * * * * * * ****" at bounding box center [396, 220] width 266 height 33
click at [388, 221] on div "* * * *" at bounding box center [362, 222] width 53 height 21
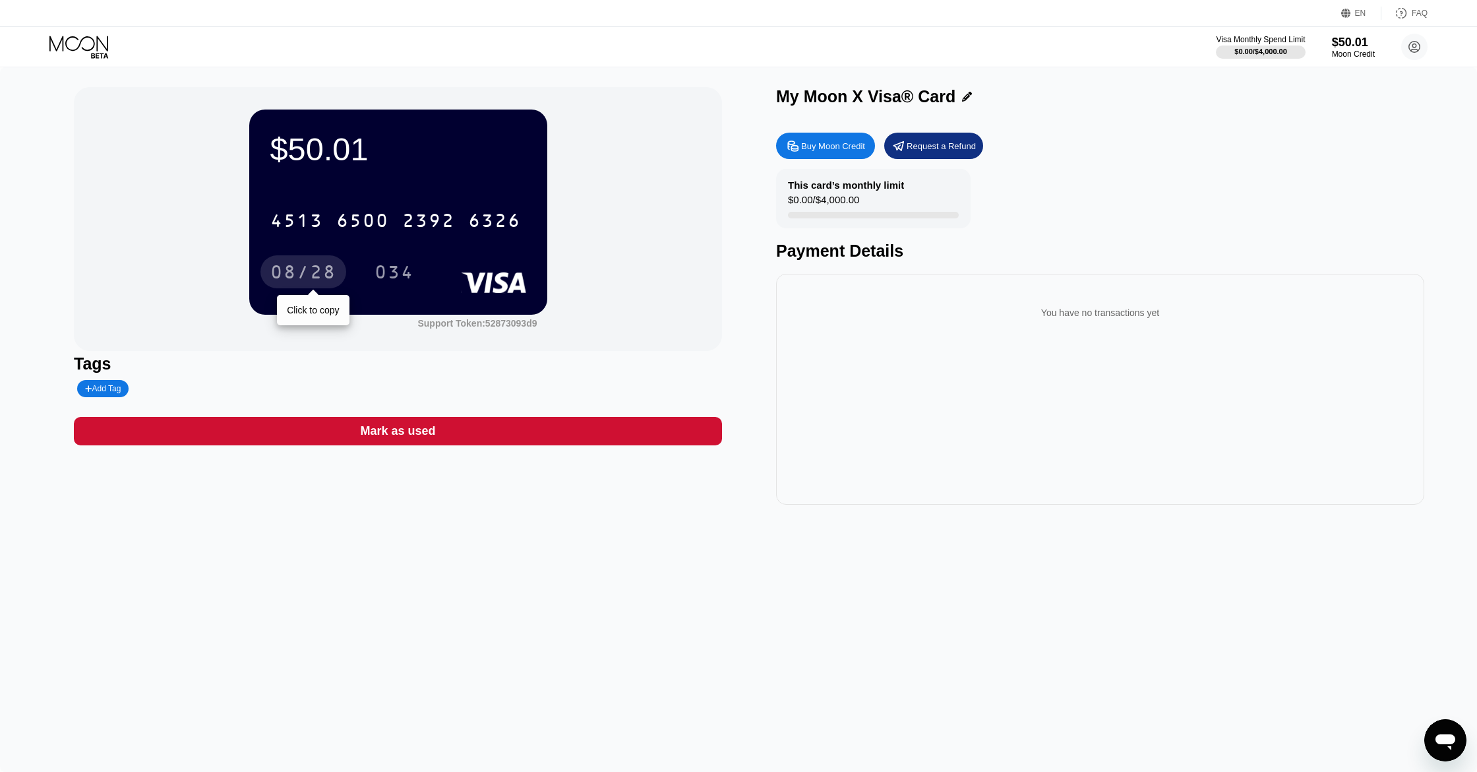
click at [312, 273] on div "08/28" at bounding box center [303, 273] width 66 height 21
click at [385, 277] on div "034" at bounding box center [395, 273] width 40 height 21
